Goal: Task Accomplishment & Management: Complete application form

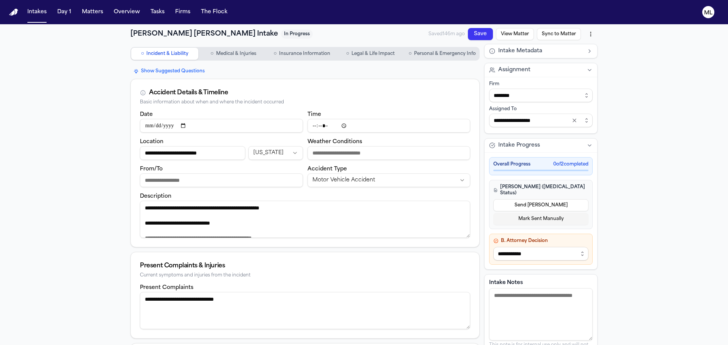
scroll to position [23, 0]
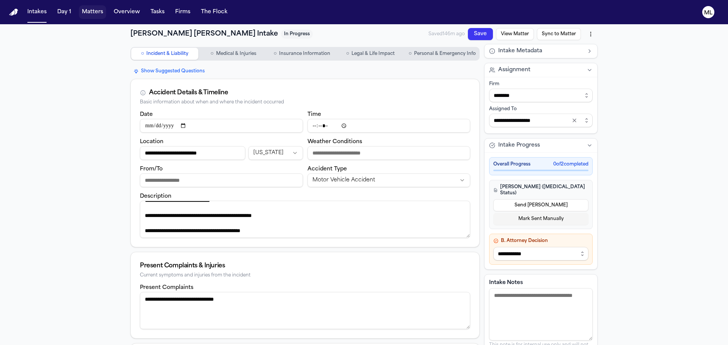
click at [97, 11] on button "Matters" at bounding box center [92, 12] width 27 height 14
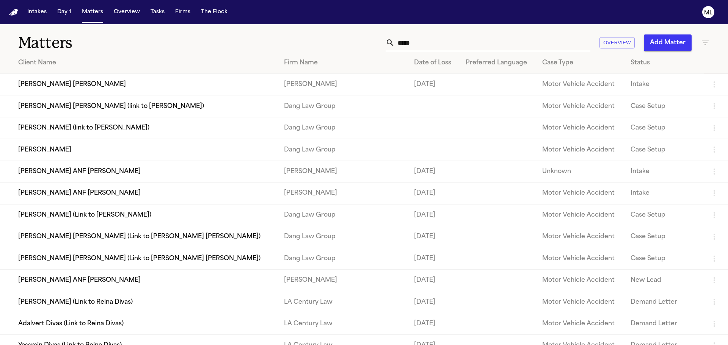
drag, startPoint x: 397, startPoint y: 31, endPoint x: 430, endPoint y: 49, distance: 37.7
click at [383, 33] on div "Matters ***** Overview Add Matter" at bounding box center [364, 38] width 728 height 28
drag, startPoint x: 416, startPoint y: 44, endPoint x: 386, endPoint y: 42, distance: 29.6
click at [386, 42] on div "*****" at bounding box center [488, 42] width 205 height 17
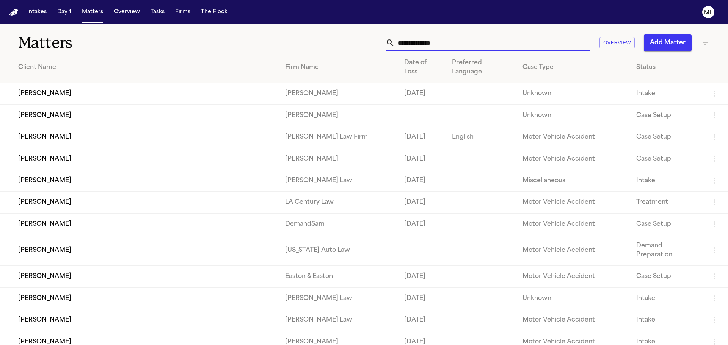
click at [424, 39] on input "text" at bounding box center [493, 42] width 196 height 17
click at [702, 42] on icon "button" at bounding box center [705, 42] width 9 height 9
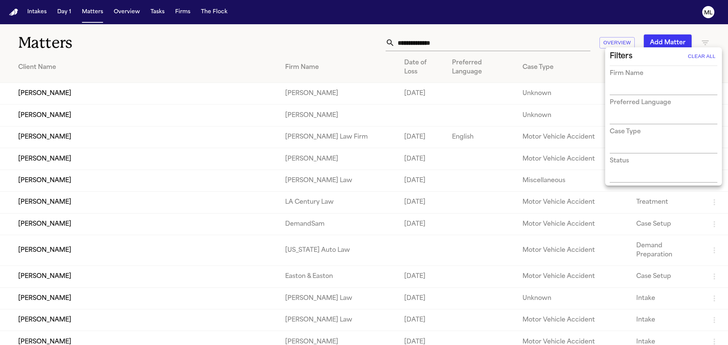
click at [642, 89] on input "text" at bounding box center [658, 89] width 96 height 11
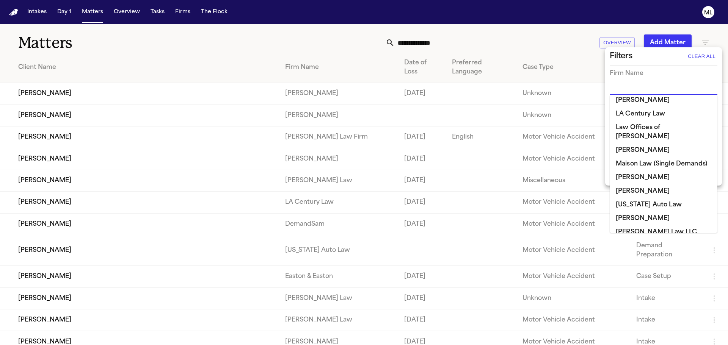
scroll to position [455, 0]
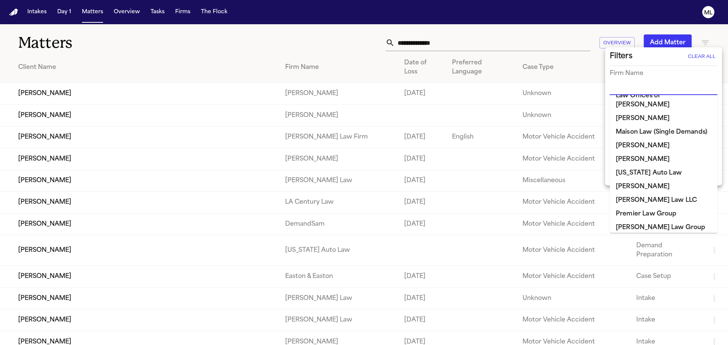
click at [644, 166] on li "Michigan Auto Law" at bounding box center [664, 173] width 108 height 14
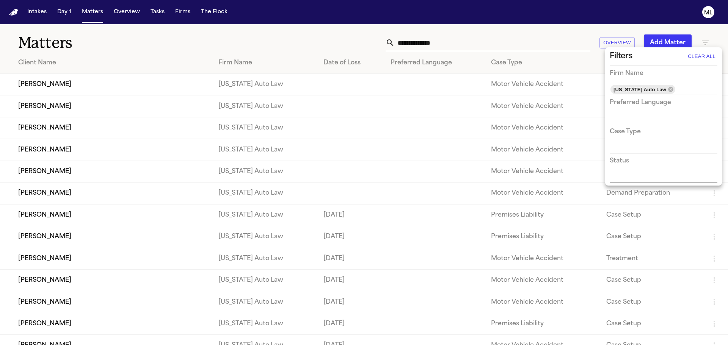
click at [270, 31] on div at bounding box center [364, 172] width 728 height 345
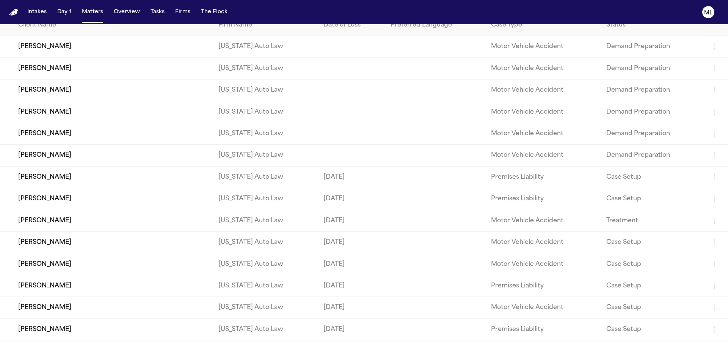
scroll to position [0, 0]
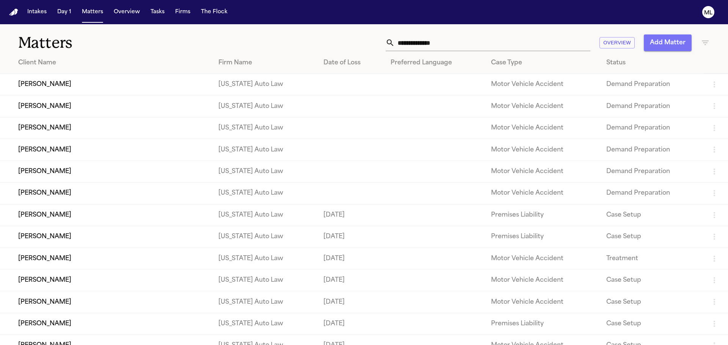
click at [654, 42] on button "Add Matter" at bounding box center [668, 42] width 48 height 17
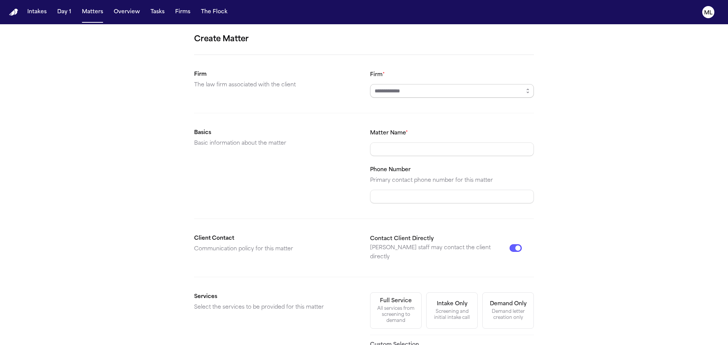
click at [450, 95] on input "Firm *" at bounding box center [452, 91] width 164 height 14
click at [525, 92] on icon "button" at bounding box center [528, 91] width 6 height 6
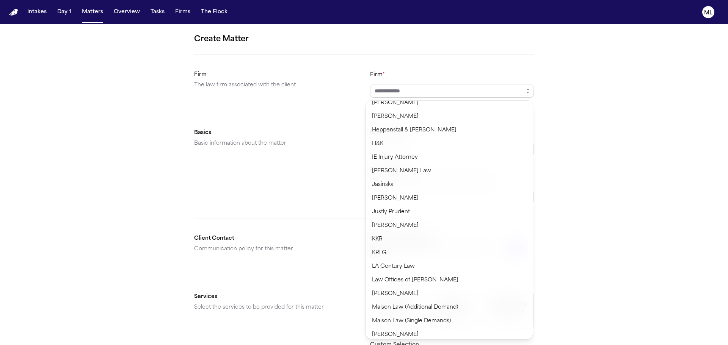
scroll to position [379, 0]
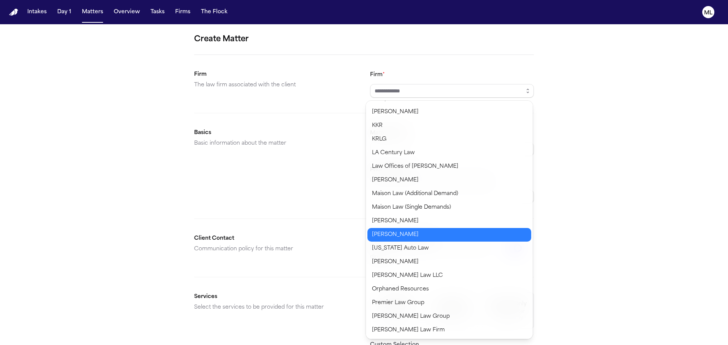
type input "**********"
click at [426, 244] on body "**********" at bounding box center [364, 172] width 728 height 345
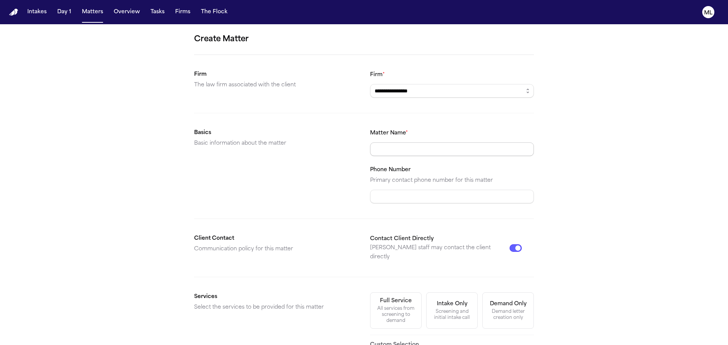
click at [403, 150] on input "Matter Name *" at bounding box center [452, 150] width 164 height 14
type input "**********"
click at [512, 245] on button "Contact Client Directly" at bounding box center [515, 249] width 12 height 8
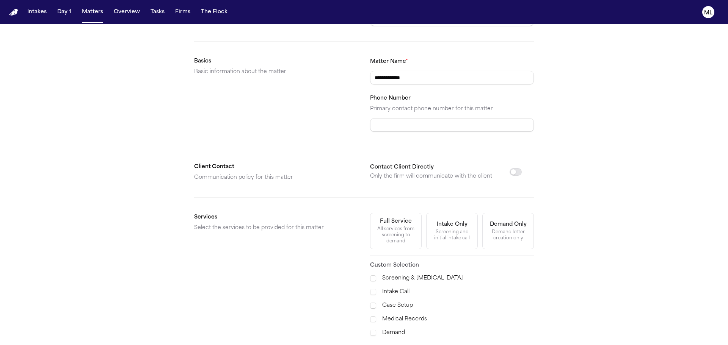
scroll to position [152, 0]
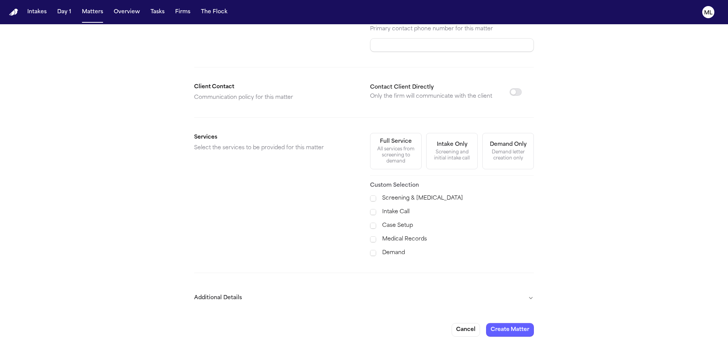
click at [395, 224] on label "Case Setup" at bounding box center [458, 225] width 152 height 9
click at [393, 237] on label "Medical Records" at bounding box center [458, 239] width 152 height 9
click at [392, 253] on label "Demand" at bounding box center [458, 253] width 152 height 9
